Goal: Find specific page/section: Find specific page/section

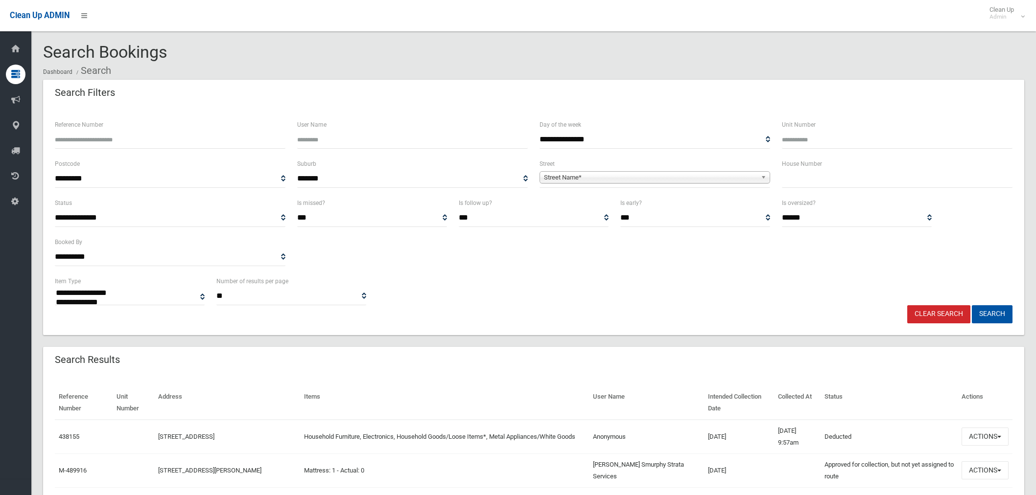
select select
click at [672, 62] on ol "Dashboard Search" at bounding box center [533, 71] width 981 height 18
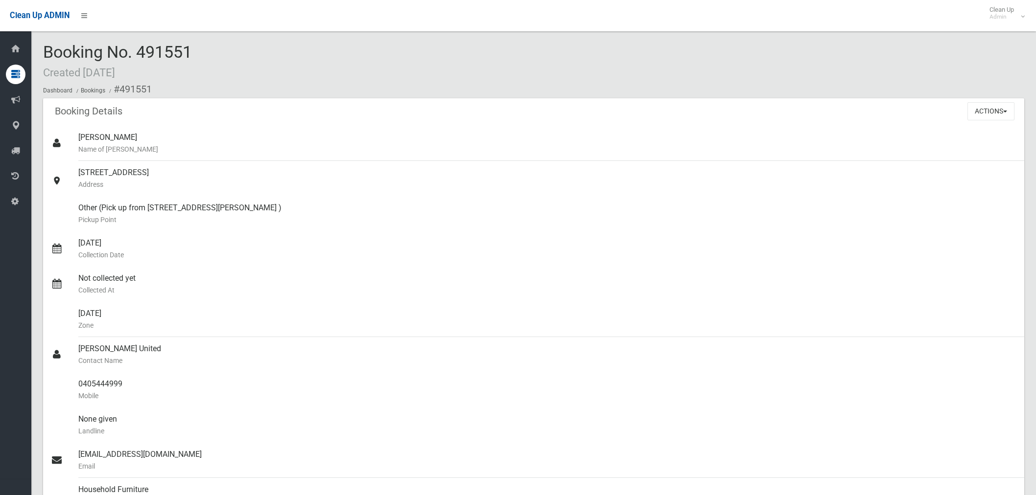
scroll to position [435, 0]
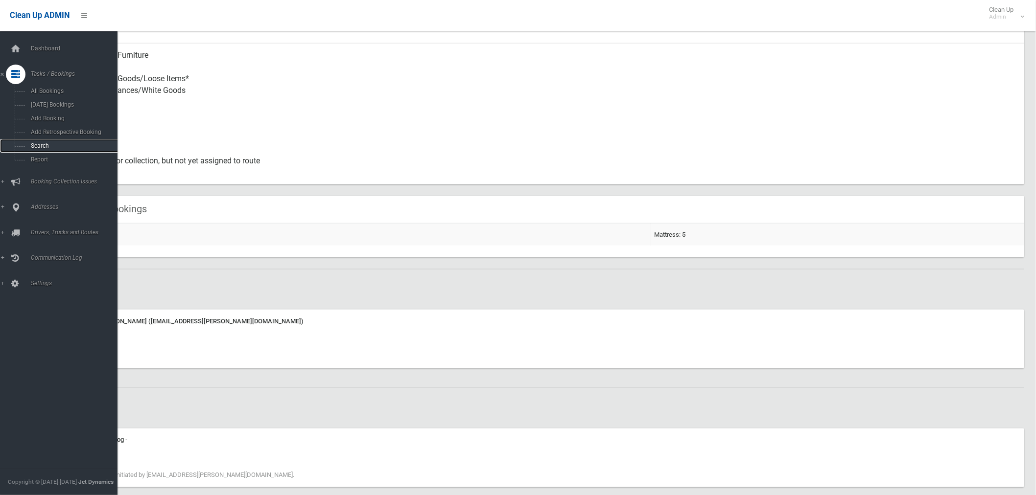
click at [47, 148] on span "Search" at bounding box center [73, 145] width 90 height 7
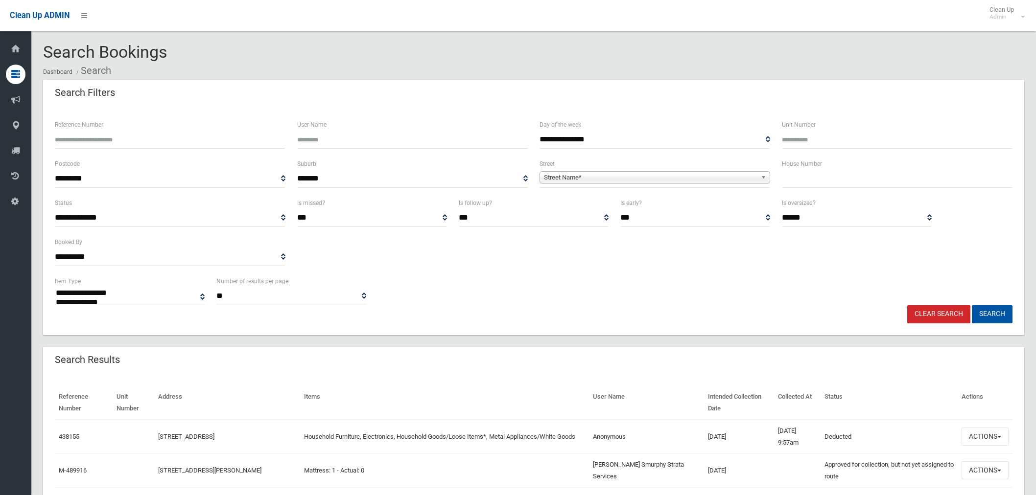
select select
